Goal: Navigation & Orientation: Find specific page/section

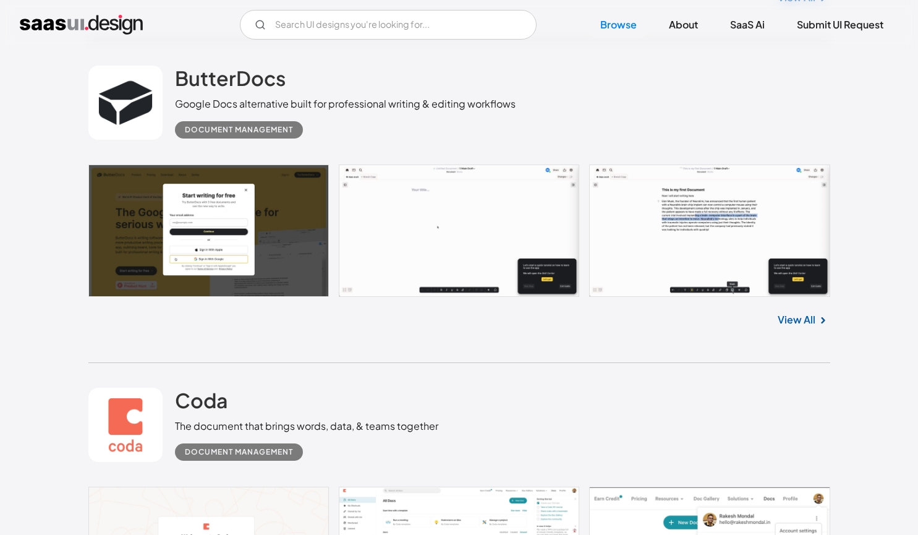
scroll to position [2782, 0]
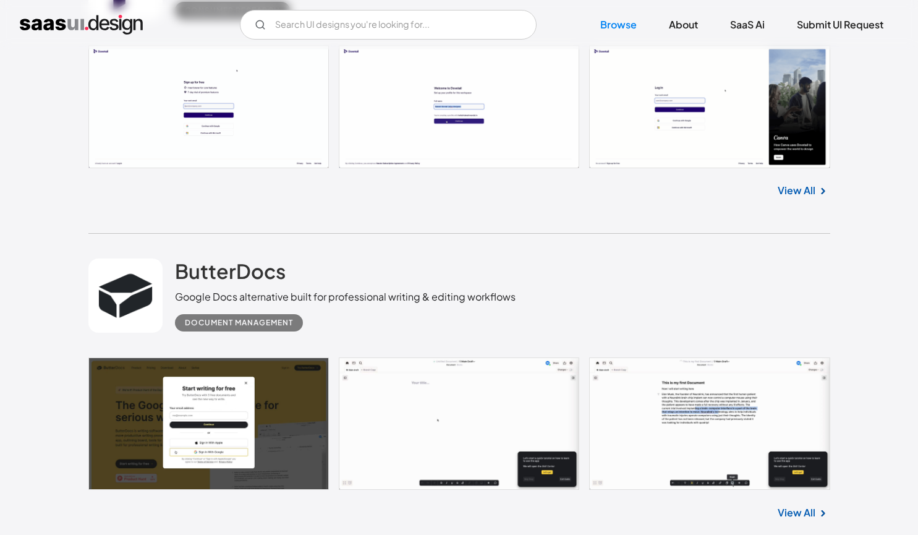
click at [291, 132] on link at bounding box center [459, 106] width 742 height 123
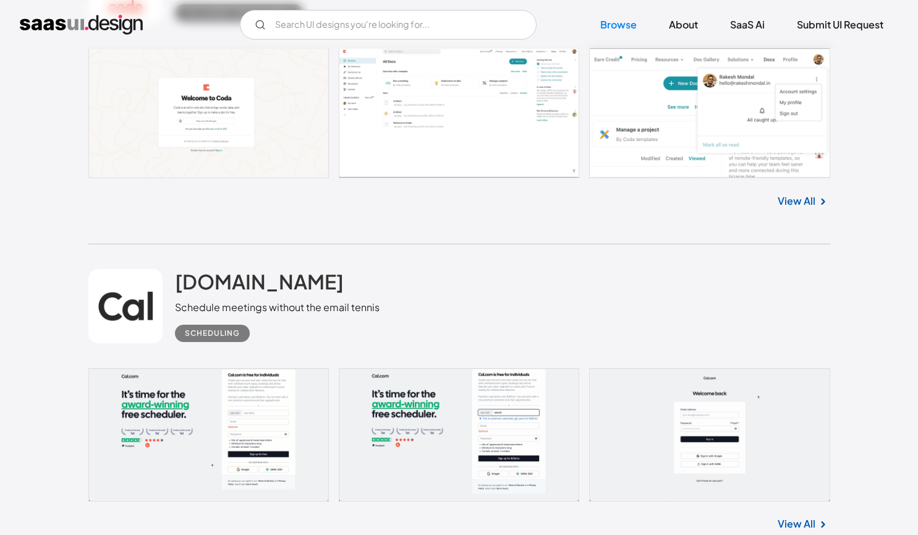
scroll to position [3400, 0]
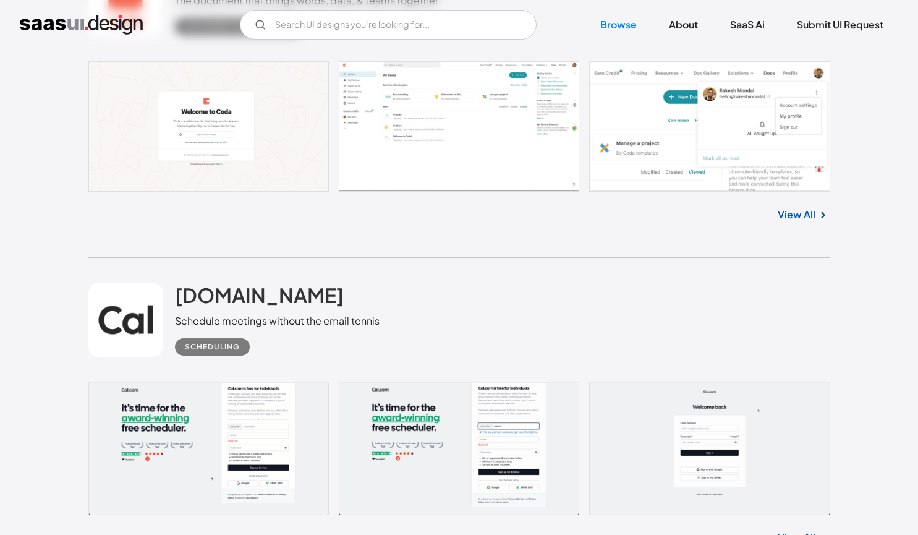
click at [278, 124] on link at bounding box center [459, 126] width 742 height 130
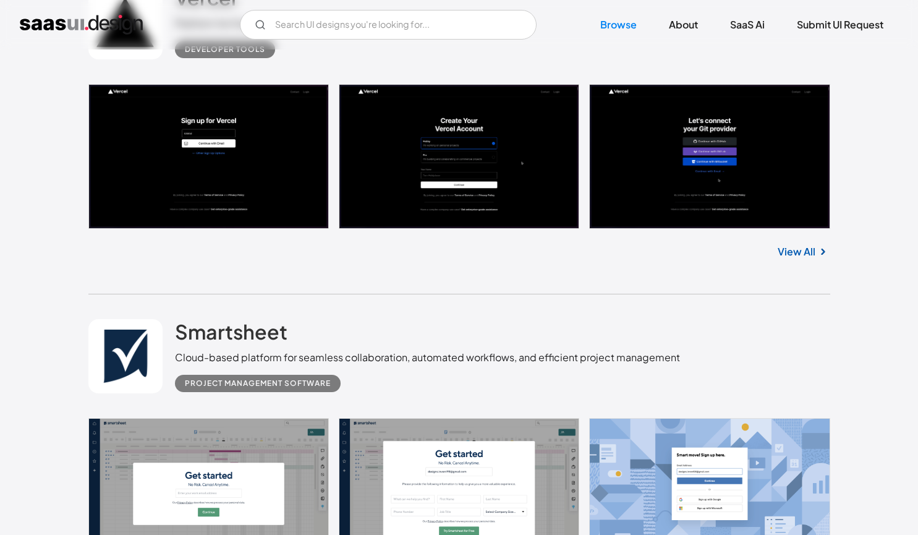
scroll to position [8221, 0]
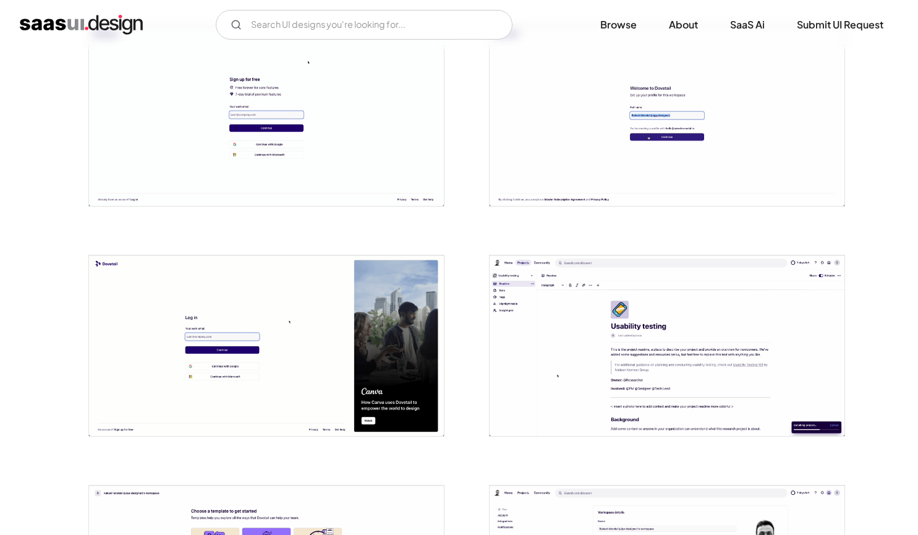
scroll to position [309, 0]
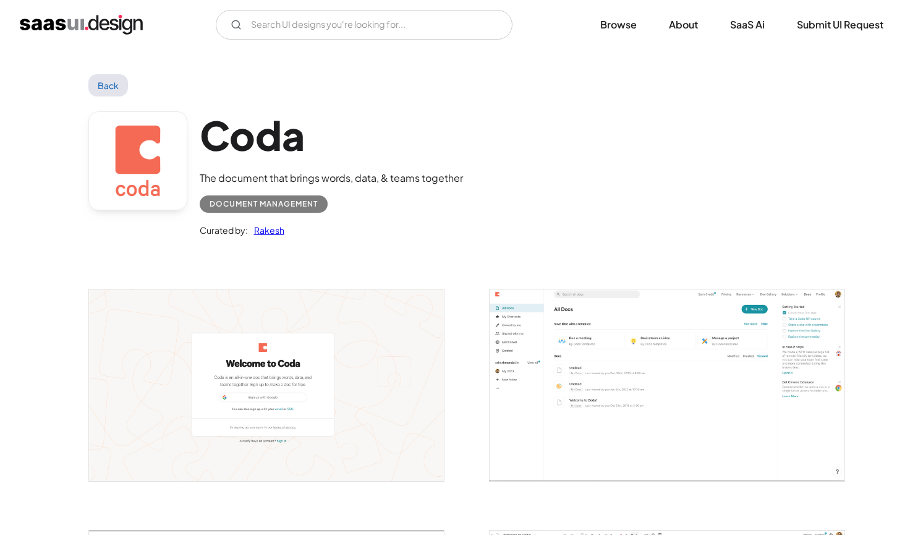
scroll to position [185, 0]
